Goal: Information Seeking & Learning: Learn about a topic

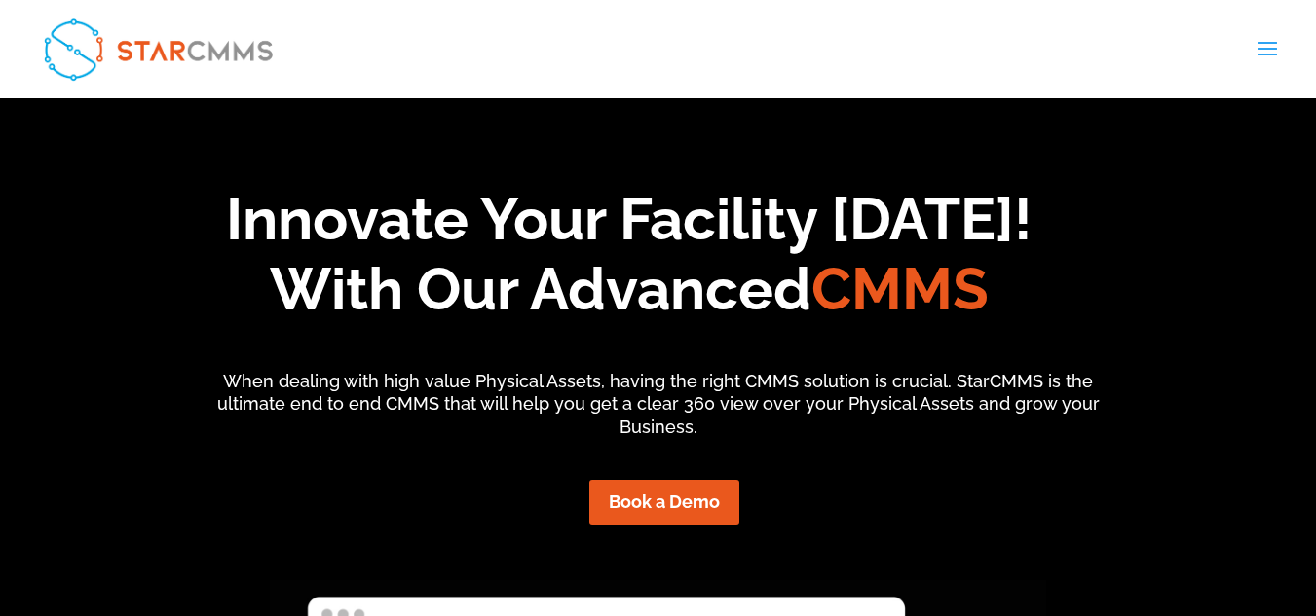
click at [0, 0] on link "العربية" at bounding box center [0, 0] width 0 height 0
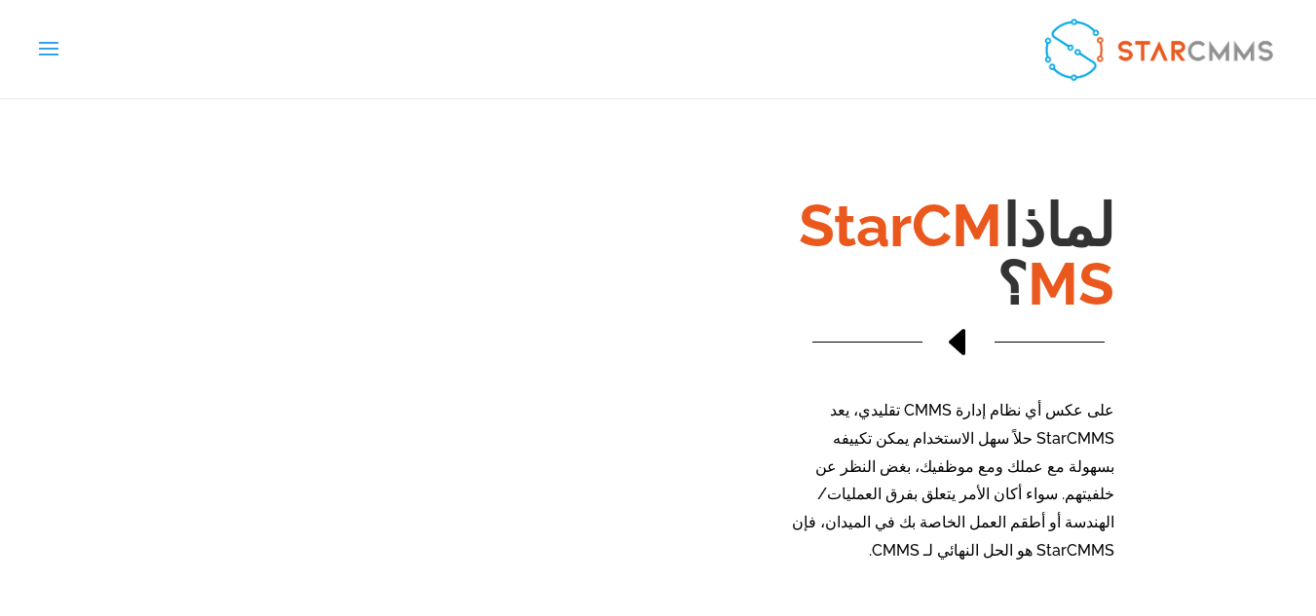
scroll to position [1266, 0]
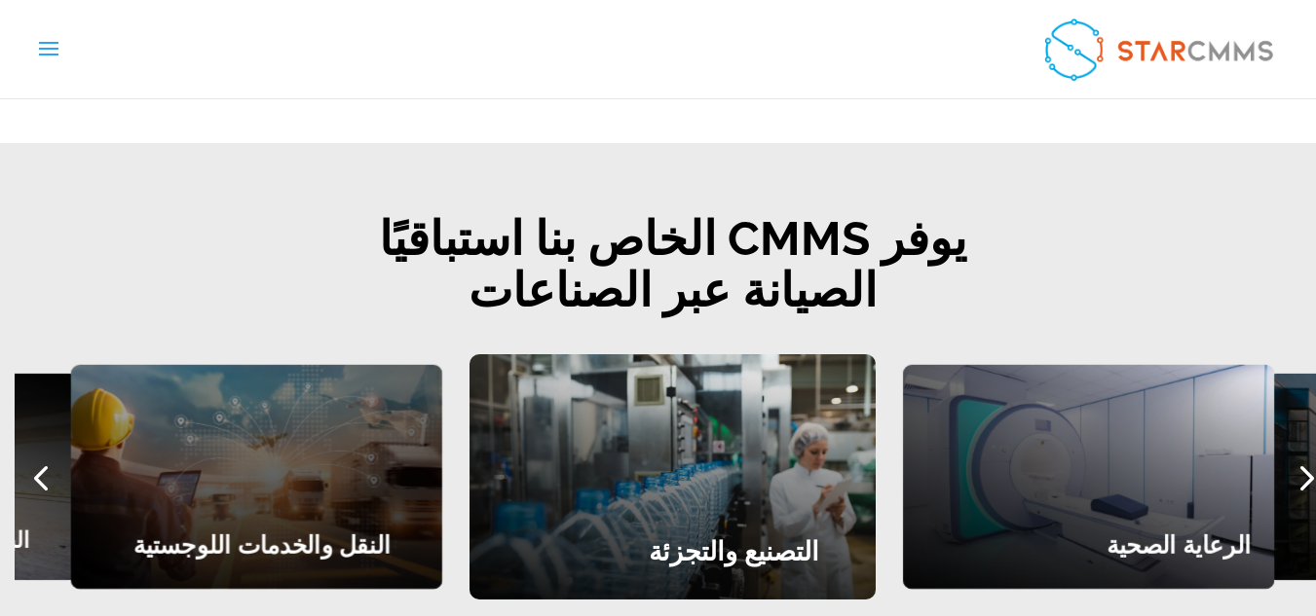
scroll to position [2337, 0]
